Goal: Information Seeking & Learning: Learn about a topic

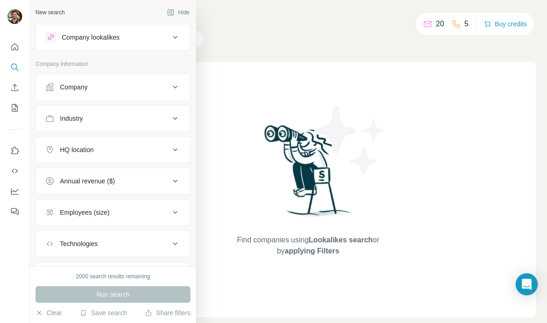
click at [92, 35] on div "Company lookalikes" at bounding box center [91, 37] width 58 height 9
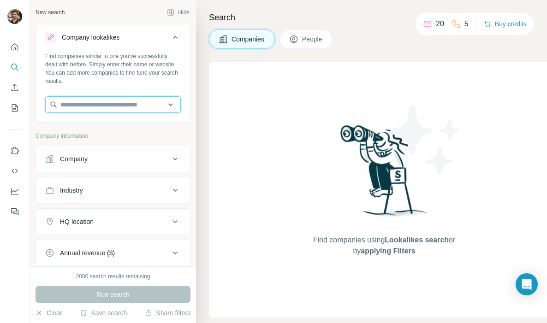
click at [87, 105] on input "text" at bounding box center [113, 104] width 136 height 17
paste input "**********"
click at [82, 105] on input "**********" at bounding box center [113, 104] width 136 height 17
paste input "text"
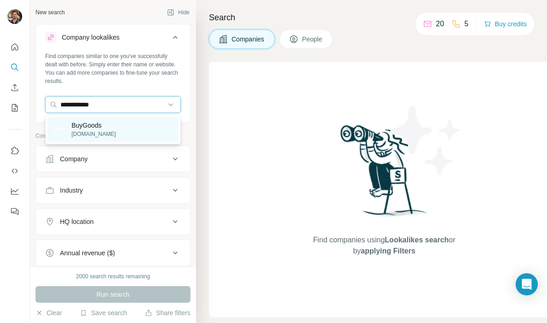
type input "**********"
click at [125, 126] on div "BuyGoods [DOMAIN_NAME]" at bounding box center [113, 129] width 131 height 25
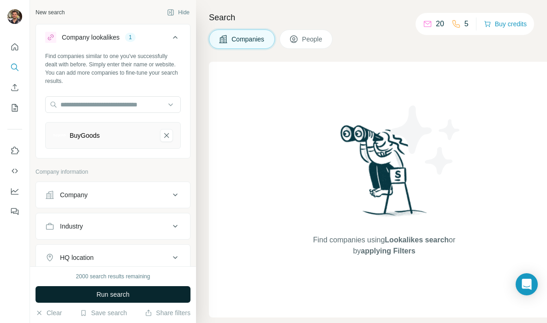
click at [120, 292] on span "Run search" at bounding box center [112, 294] width 33 height 9
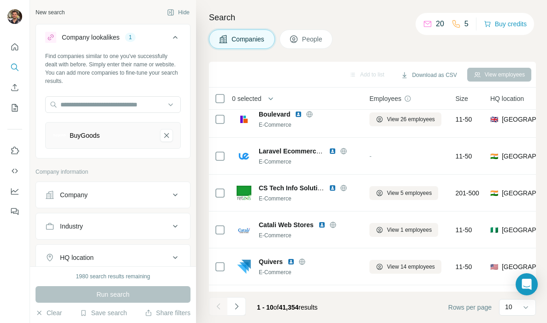
scroll to position [10, 0]
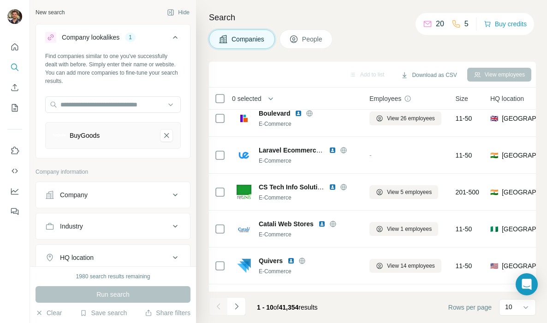
click at [90, 250] on button "HQ location" at bounding box center [113, 258] width 154 height 22
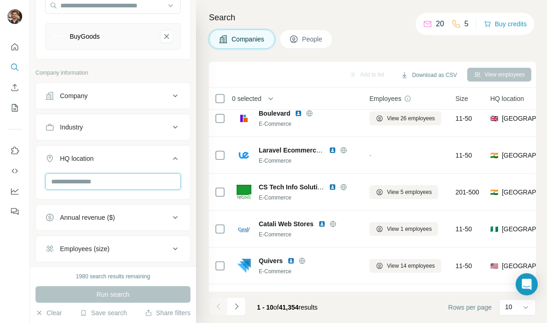
click at [80, 182] on input "text" at bounding box center [113, 182] width 136 height 17
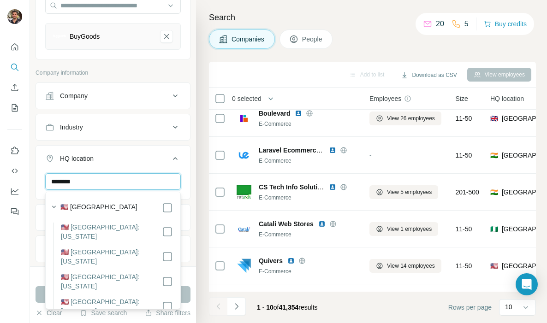
type input "********"
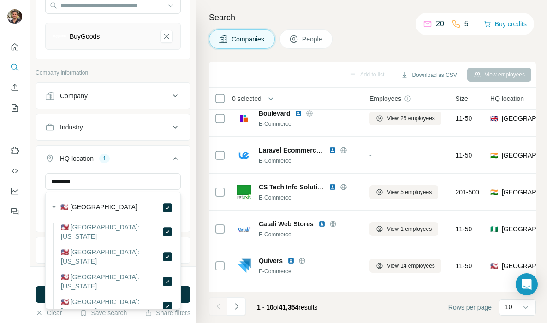
drag, startPoint x: 187, startPoint y: 291, endPoint x: 186, endPoint y: 254, distance: 36.9
click at [187, 291] on button "Run search" at bounding box center [113, 295] width 155 height 17
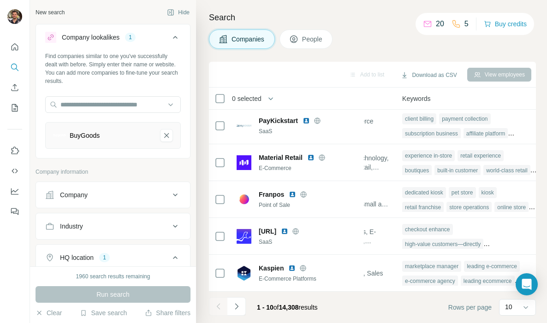
click at [88, 192] on div "Company" at bounding box center [74, 195] width 28 height 9
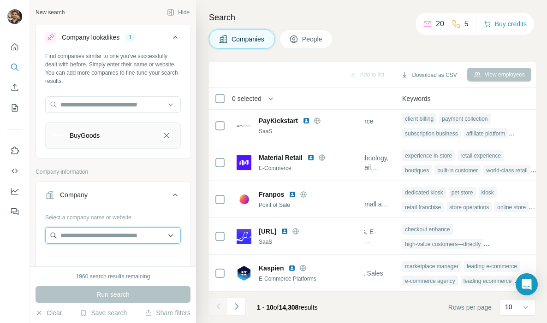
click at [71, 237] on input "text" at bounding box center [113, 235] width 136 height 17
paste input "****"
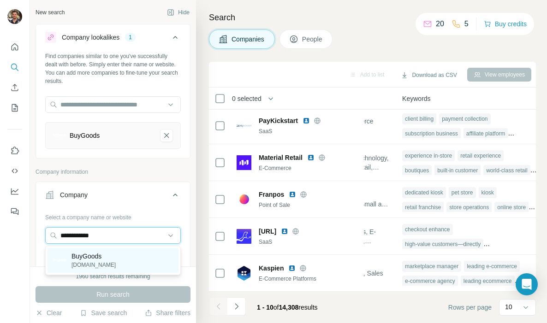
type input "**********"
click at [104, 255] on p "BuyGoods" at bounding box center [94, 256] width 44 height 9
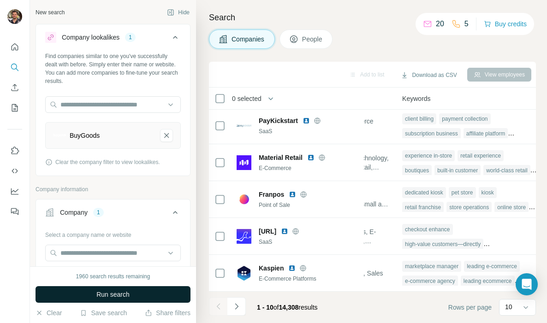
click at [126, 298] on span "Run search" at bounding box center [112, 294] width 33 height 9
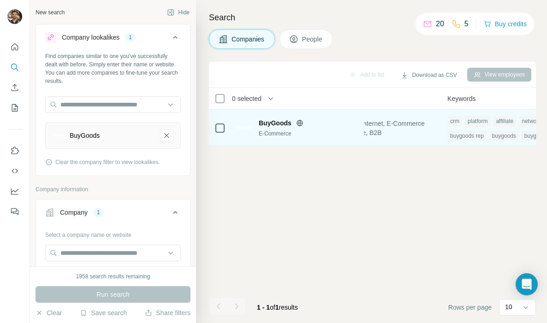
scroll to position [0, 748]
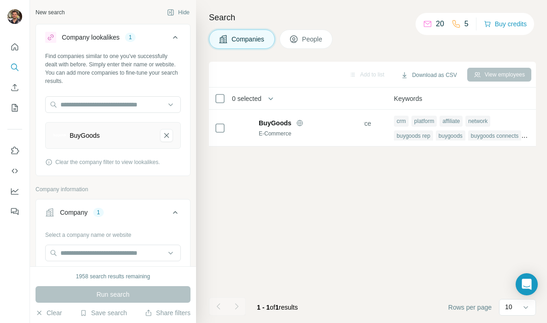
click at [92, 216] on div "Company 1" at bounding box center [107, 212] width 125 height 9
click at [92, 219] on button "Company 1" at bounding box center [113, 213] width 154 height 22
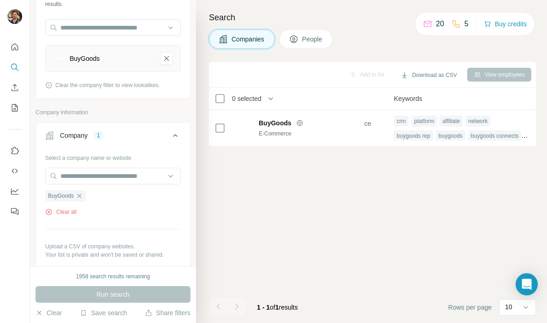
scroll to position [115, 0]
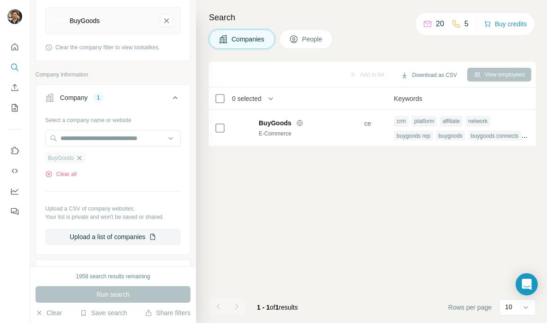
click at [81, 159] on icon "button" at bounding box center [80, 158] width 4 height 4
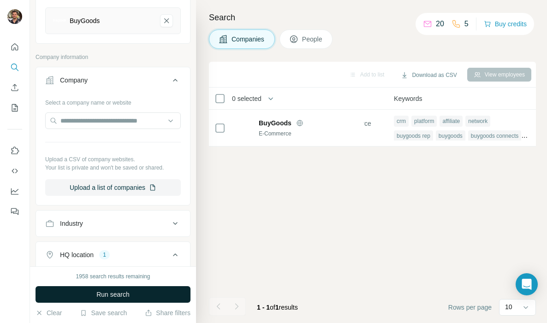
click at [96, 294] on span "Run search" at bounding box center [112, 294] width 33 height 9
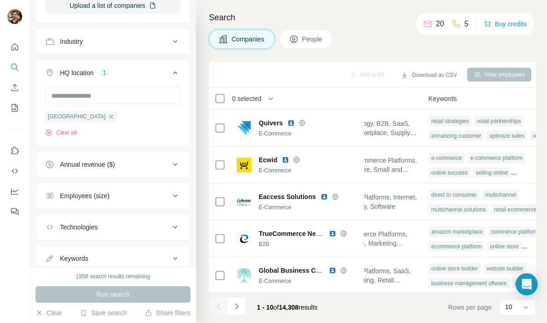
scroll to position [329, 0]
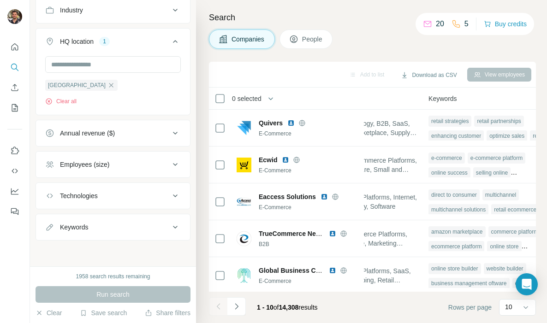
click at [87, 233] on button "Keywords" at bounding box center [113, 227] width 154 height 22
click at [81, 254] on input "text" at bounding box center [103, 250] width 117 height 17
type input "*********"
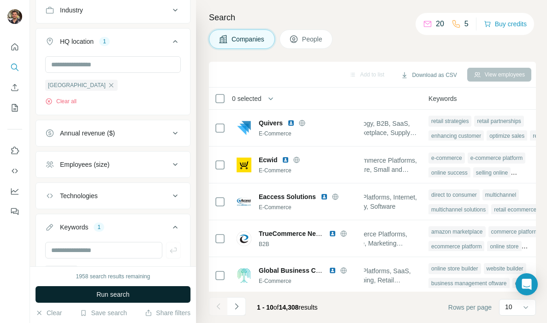
click at [79, 297] on button "Run search" at bounding box center [113, 295] width 155 height 17
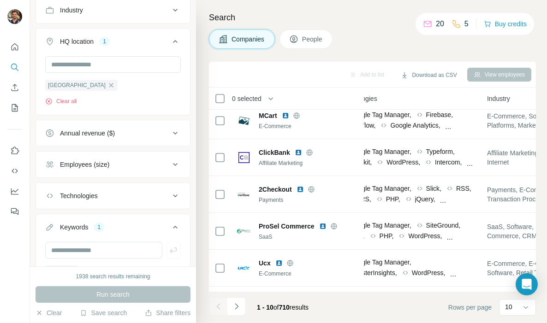
scroll to position [187, 551]
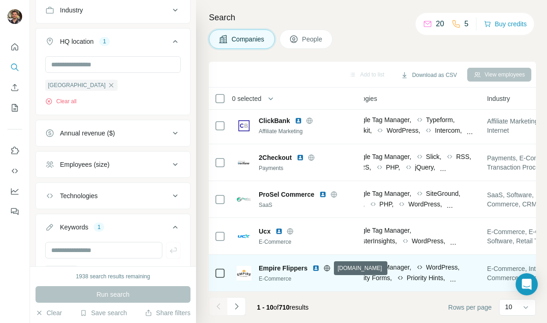
click at [327, 269] on icon at bounding box center [326, 268] width 7 height 7
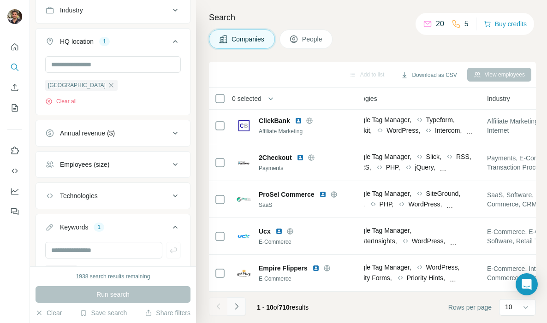
click at [241, 301] on button "Navigate to next page" at bounding box center [236, 307] width 18 height 18
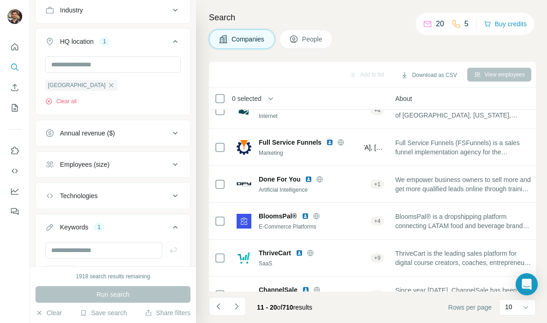
scroll to position [187, 198]
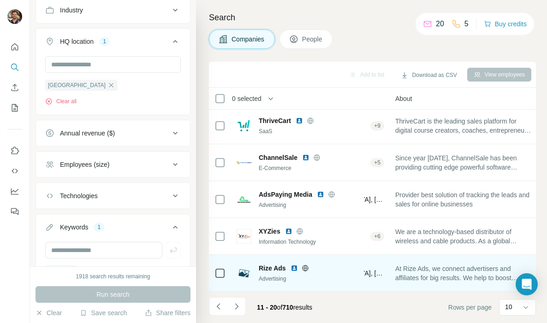
click at [305, 268] on icon at bounding box center [305, 268] width 6 height 0
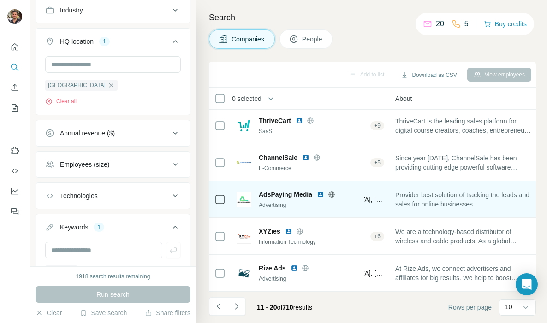
click at [331, 193] on icon at bounding box center [331, 195] width 2 height 6
